Goal: Information Seeking & Learning: Find specific page/section

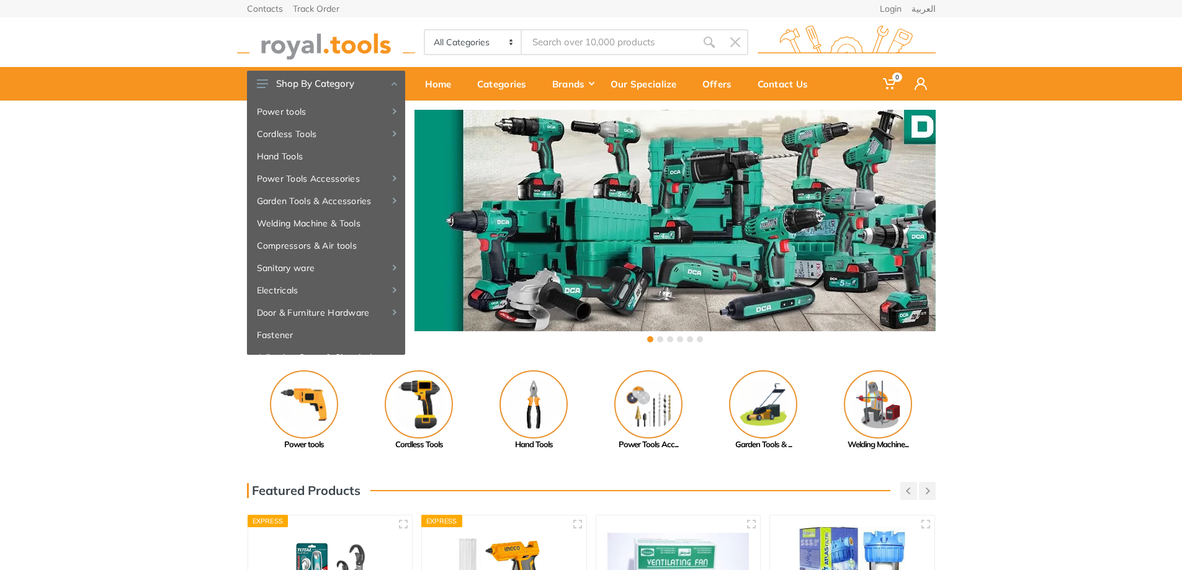
click at [631, 47] on input "Site search" at bounding box center [609, 42] width 174 height 26
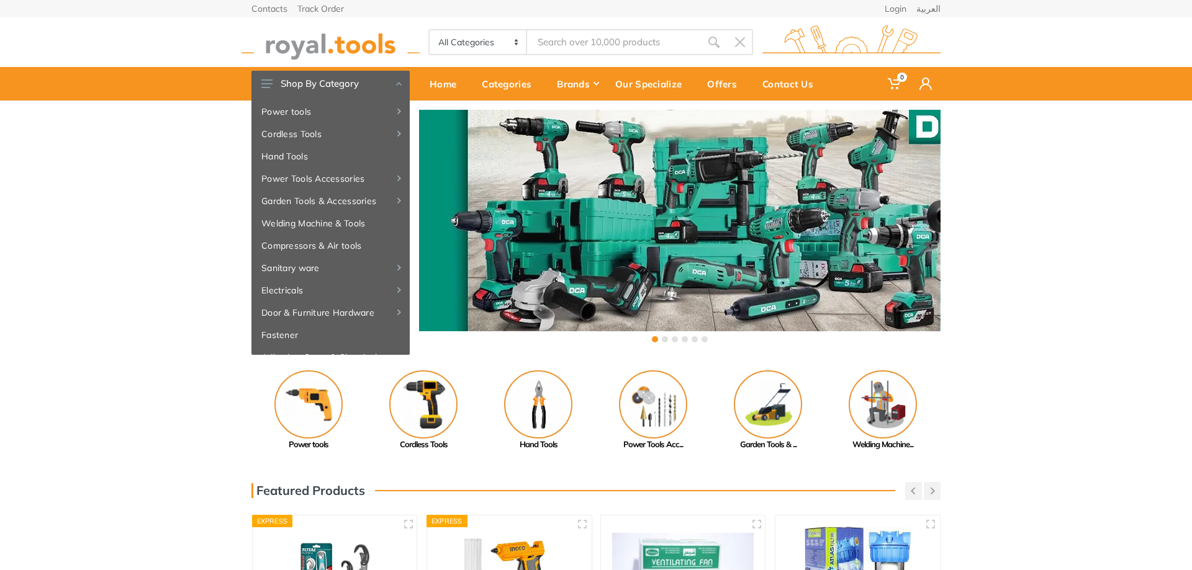
type input "6"
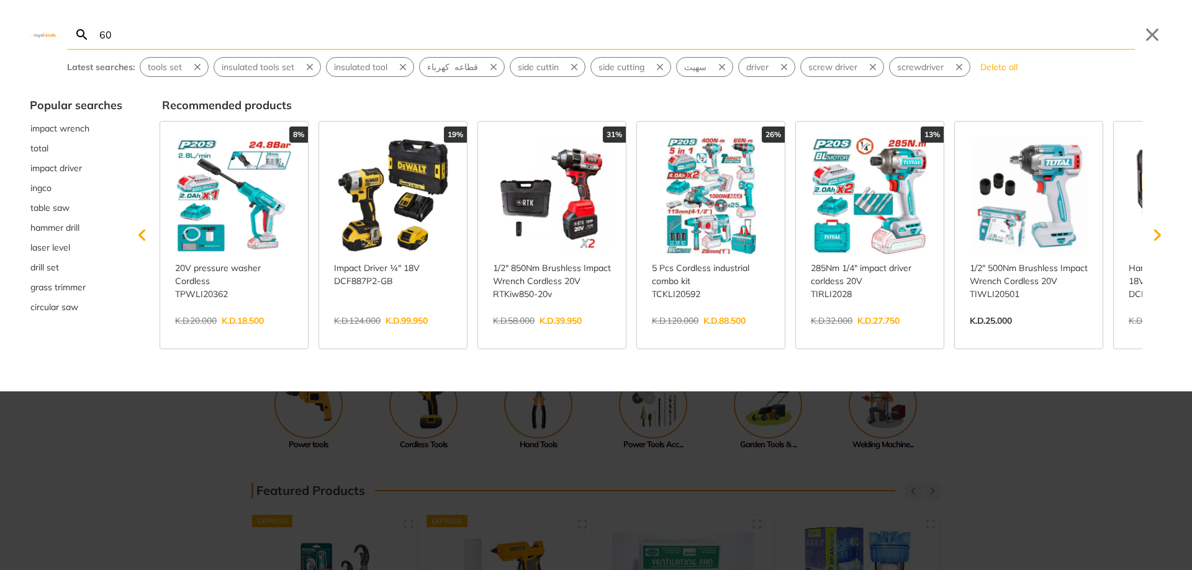
type input "607"
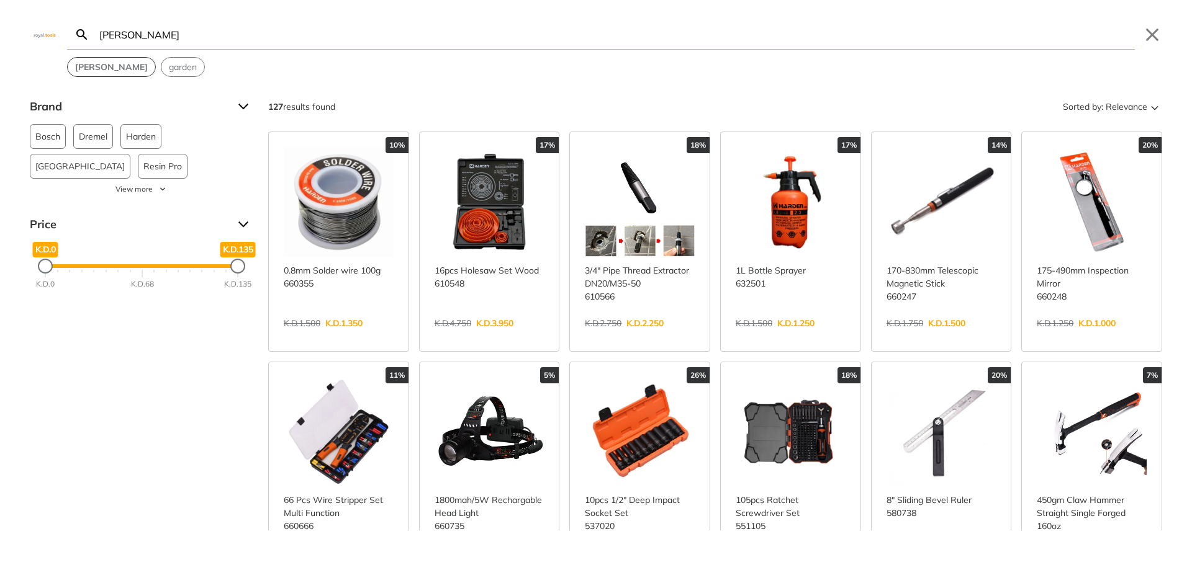
type input "[PERSON_NAME]"
click at [94, 74] on button "[PERSON_NAME]" at bounding box center [112, 67] width 88 height 19
click at [133, 135] on span "Harden" at bounding box center [141, 137] width 30 height 24
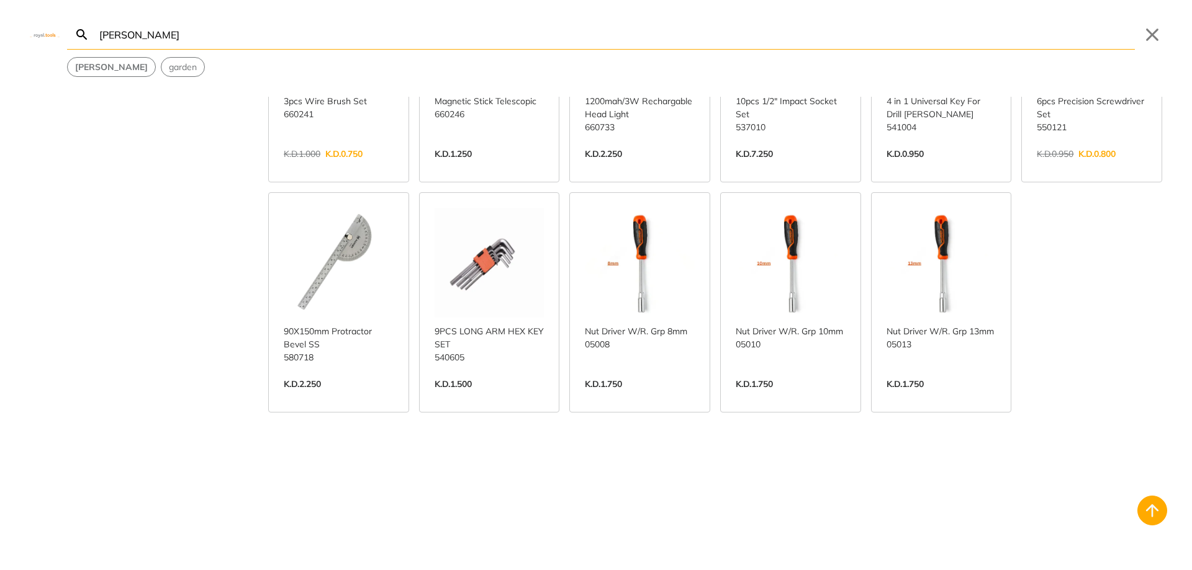
scroll to position [1164, 0]
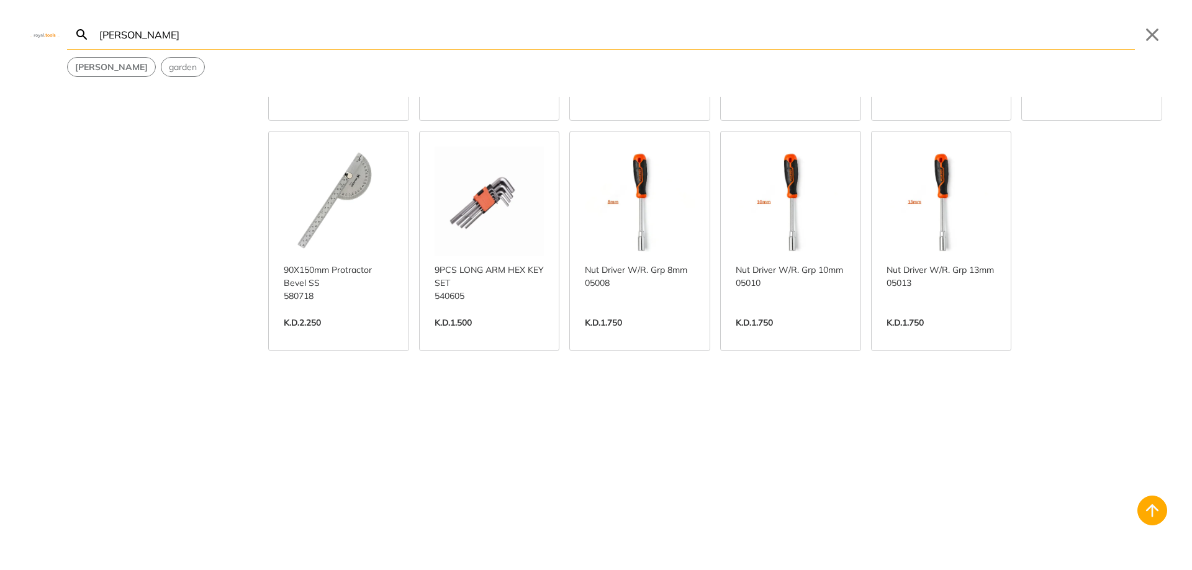
click at [927, 336] on link "View more →" at bounding box center [941, 336] width 110 height 0
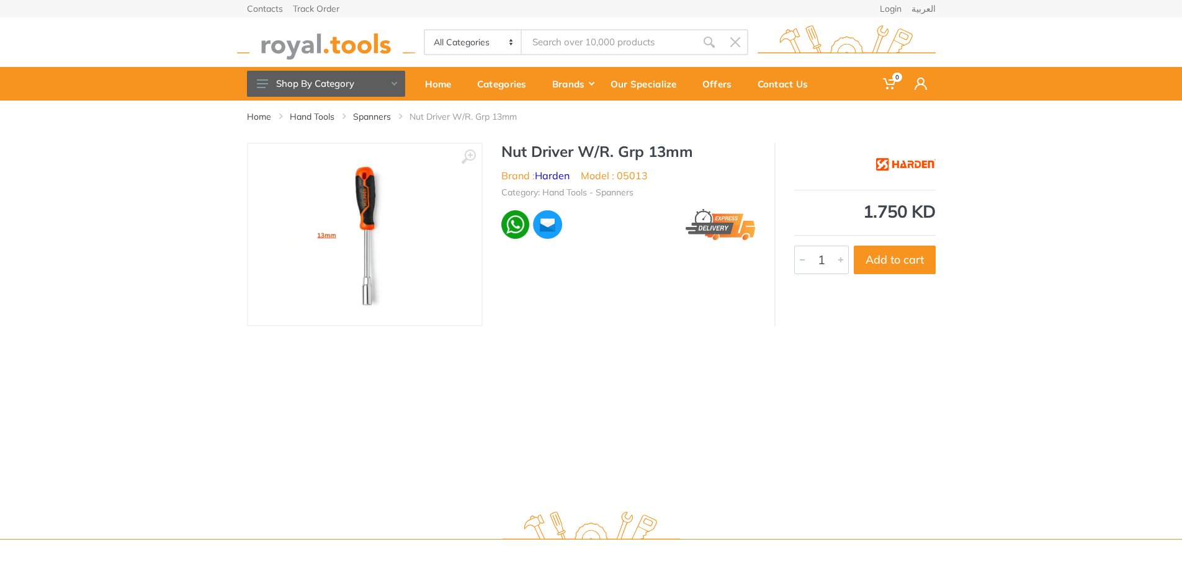
type input "[PERSON_NAME]"
click at [372, 243] on img at bounding box center [365, 234] width 156 height 156
click at [607, 269] on div "‹ › Nut Driver W/R. Grp 13mm Brand : [PERSON_NAME] Model : 05013 7104" at bounding box center [591, 235] width 689 height 184
click at [688, 392] on div "Home Hand Tools Spanners Nut Driver W/R. Grp 13mm ‹ ›" at bounding box center [591, 300] width 1182 height 399
